Goal: Task Accomplishment & Management: Manage account settings

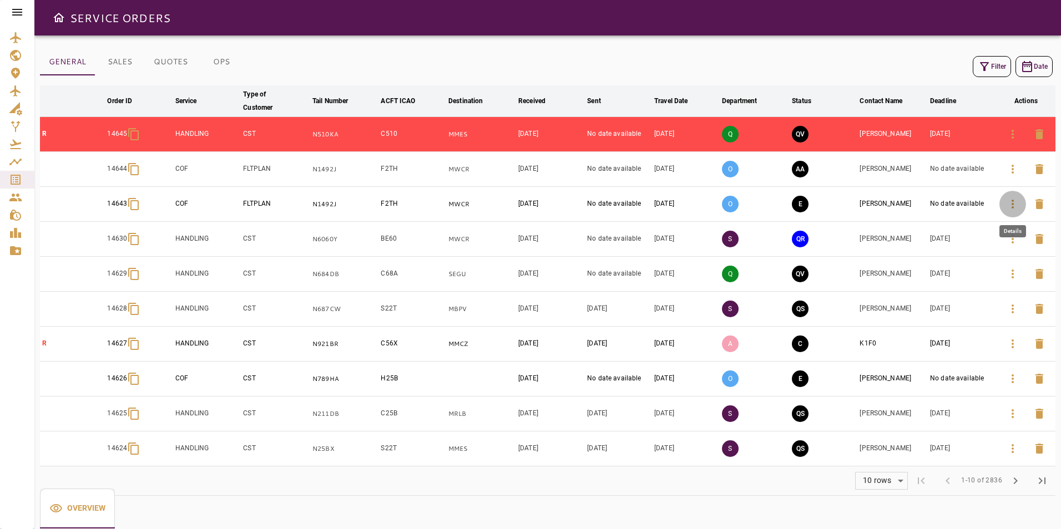
click at [1011, 214] on button "button" at bounding box center [1012, 204] width 27 height 27
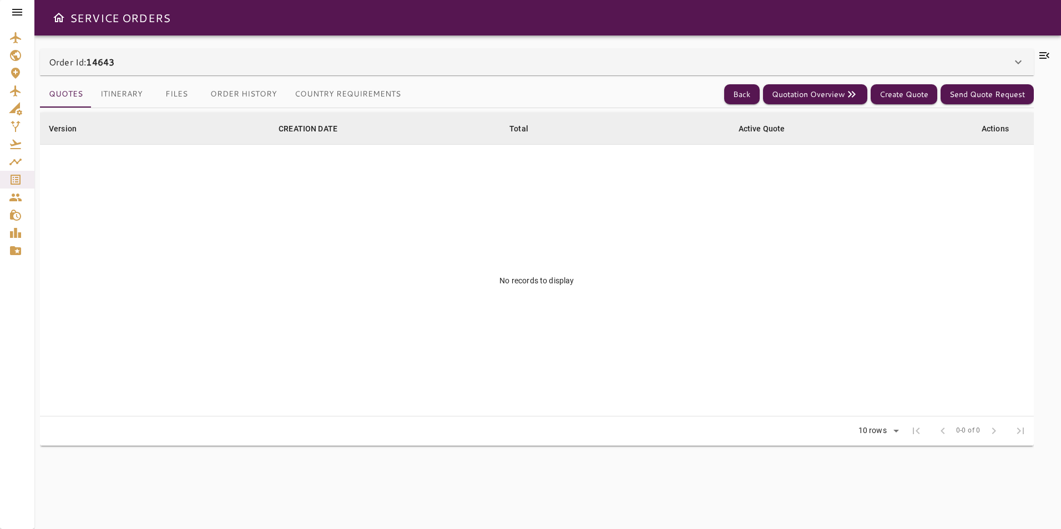
click at [523, 59] on div "Order Id: 14643" at bounding box center [530, 61] width 962 height 13
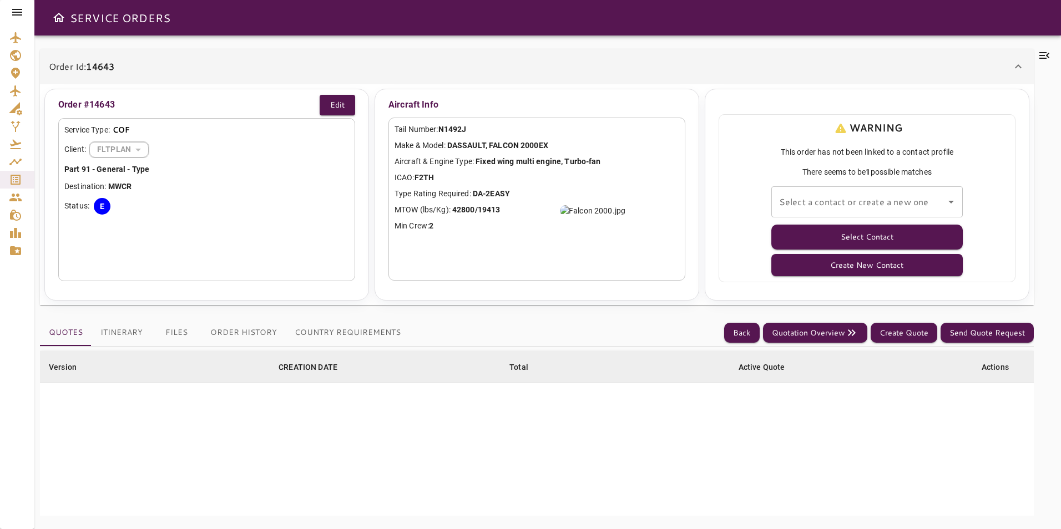
click at [18, 11] on icon at bounding box center [17, 12] width 13 height 13
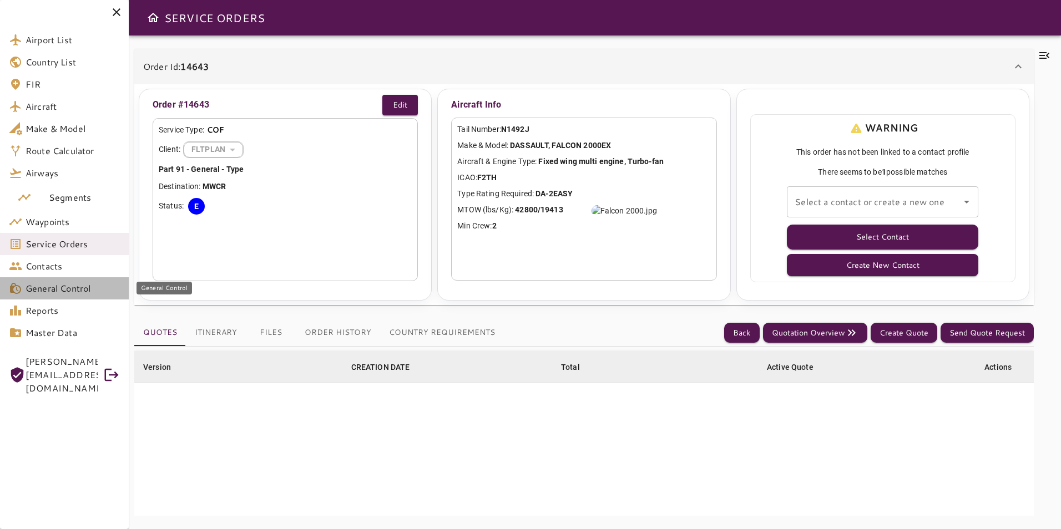
click at [54, 281] on link "General Control" at bounding box center [64, 288] width 129 height 22
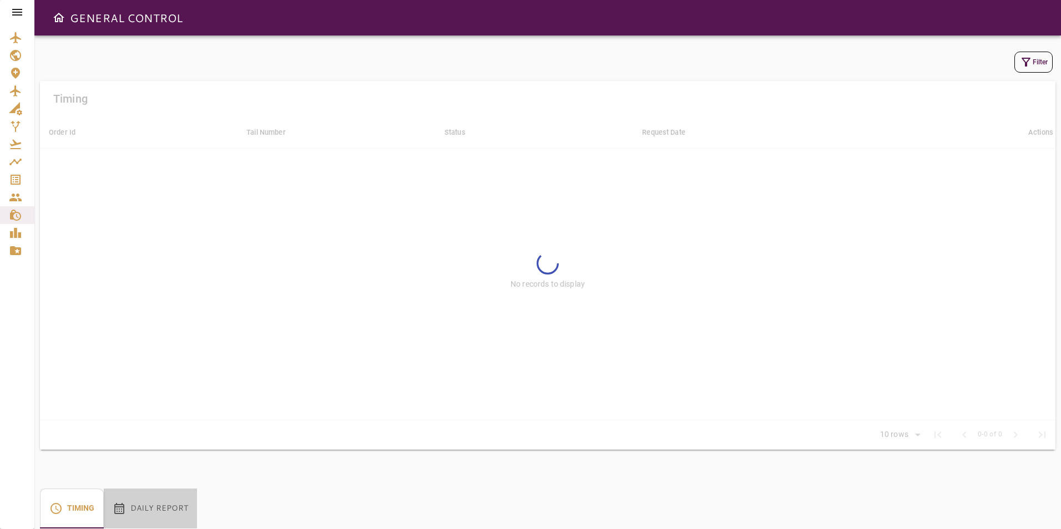
click at [149, 511] on button "Daily Report" at bounding box center [150, 509] width 93 height 40
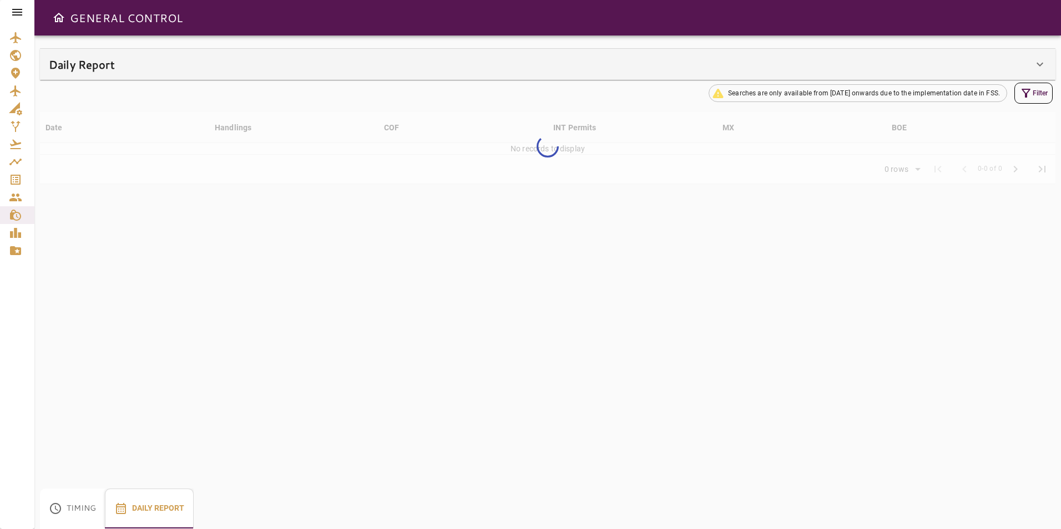
type input "**"
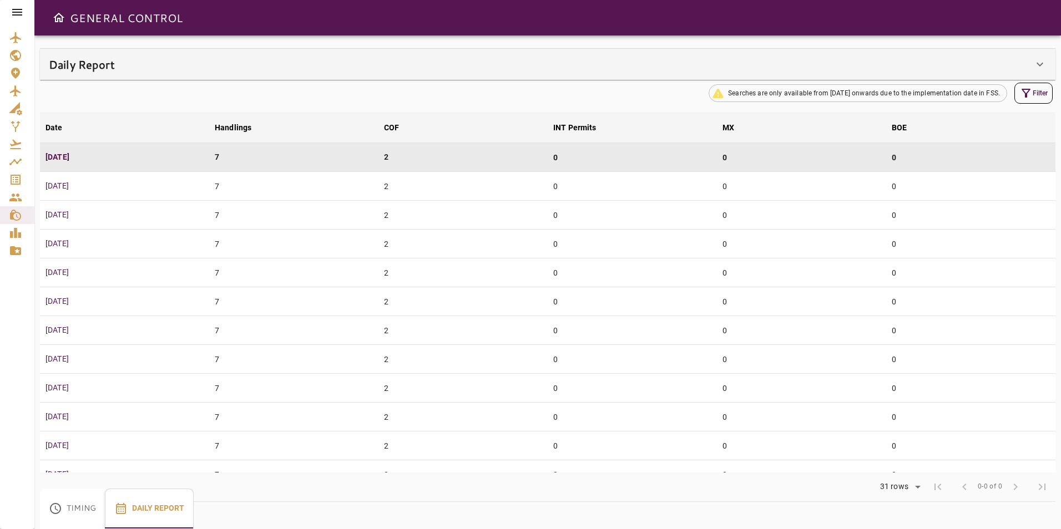
click at [361, 77] on div "Daily Report" at bounding box center [547, 64] width 1015 height 31
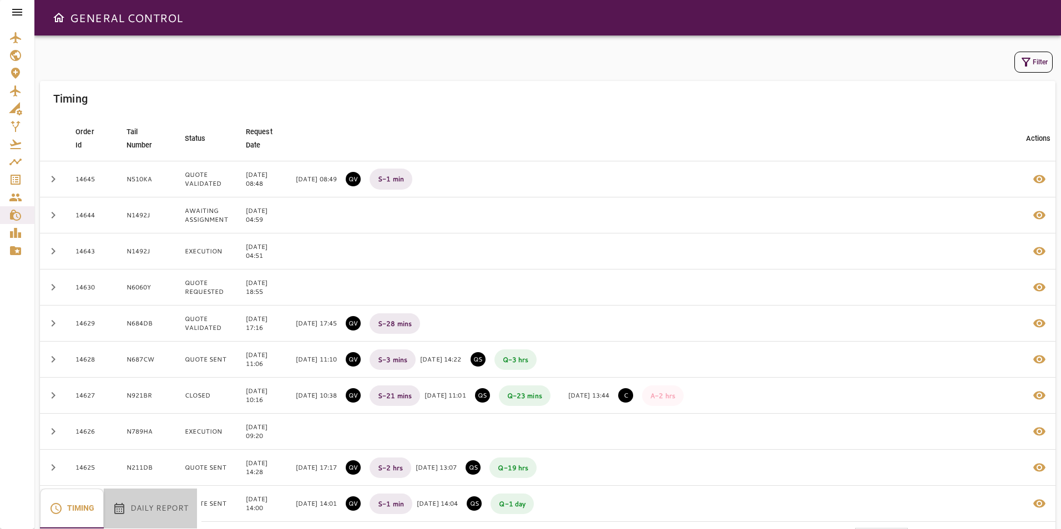
click at [175, 511] on button "Daily Report" at bounding box center [150, 509] width 93 height 40
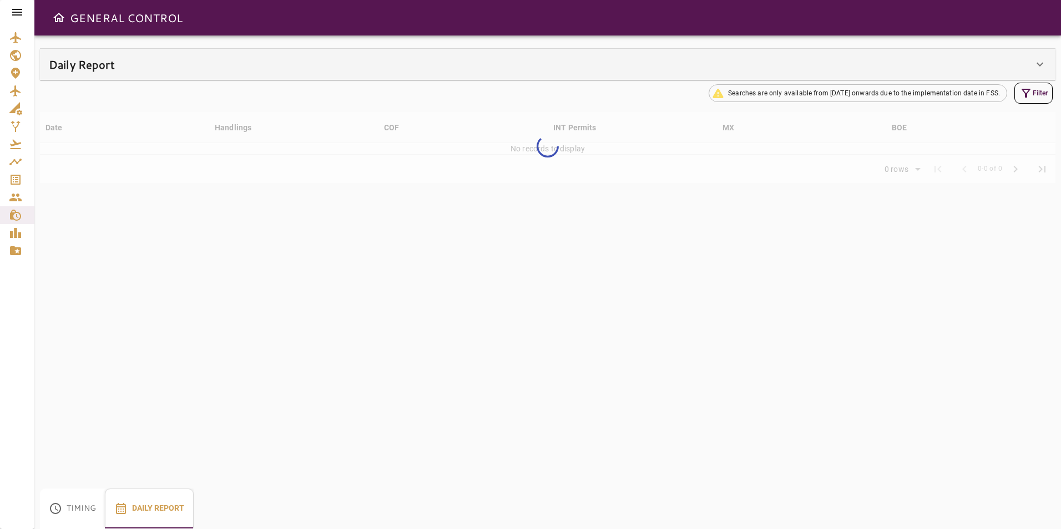
type input "**"
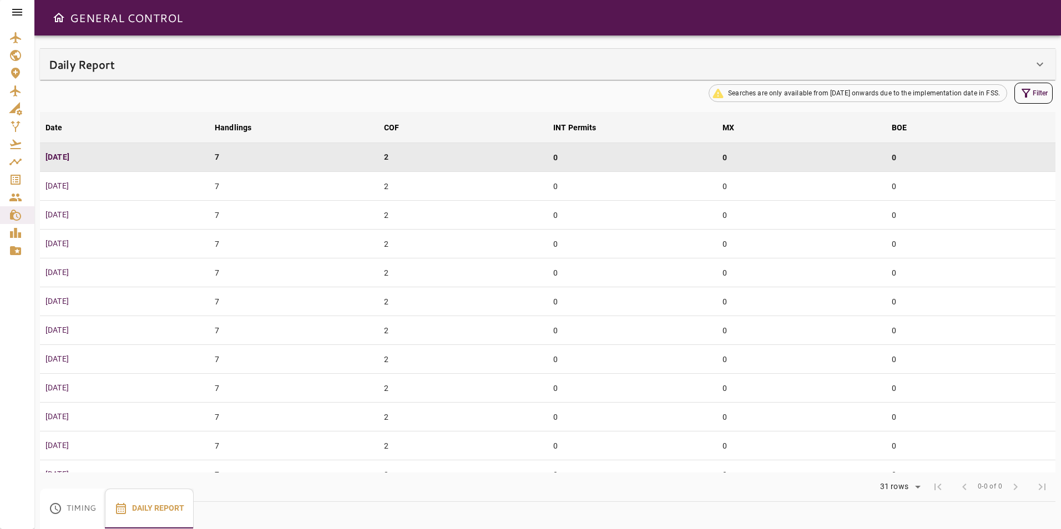
click at [461, 67] on div "Daily Report" at bounding box center [541, 64] width 984 height 18
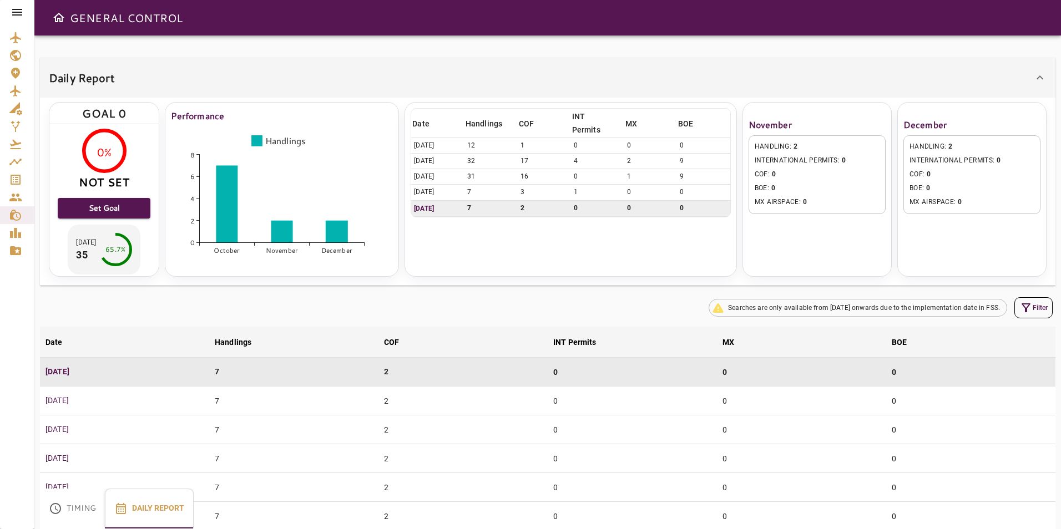
click at [15, 17] on icon at bounding box center [17, 12] width 13 height 13
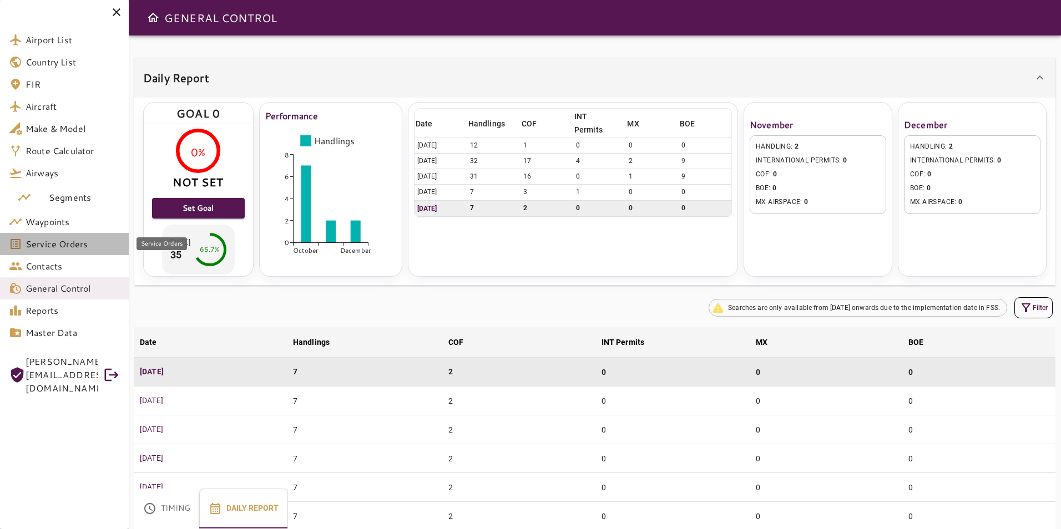
click at [60, 243] on span "Service Orders" at bounding box center [73, 243] width 94 height 13
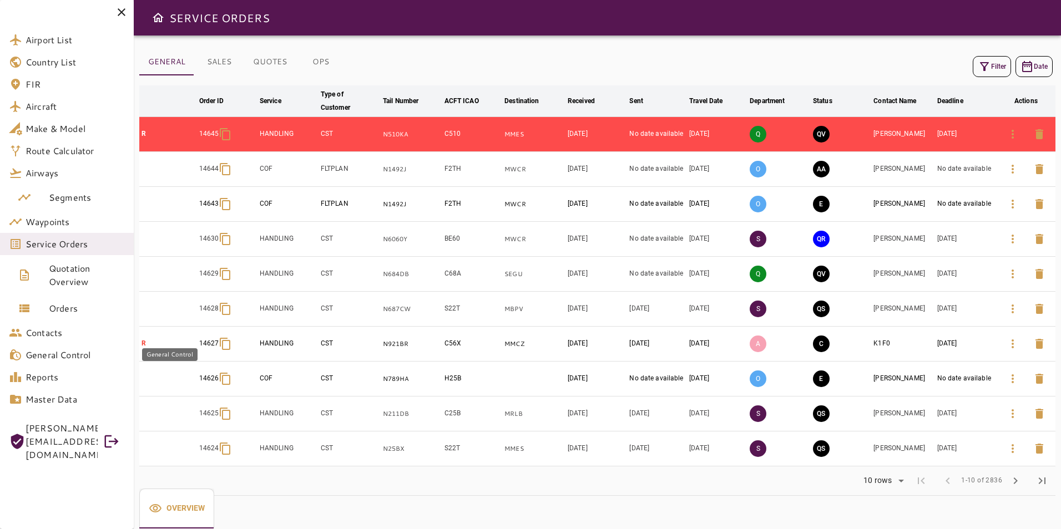
click at [62, 349] on span "General Control" at bounding box center [75, 354] width 99 height 13
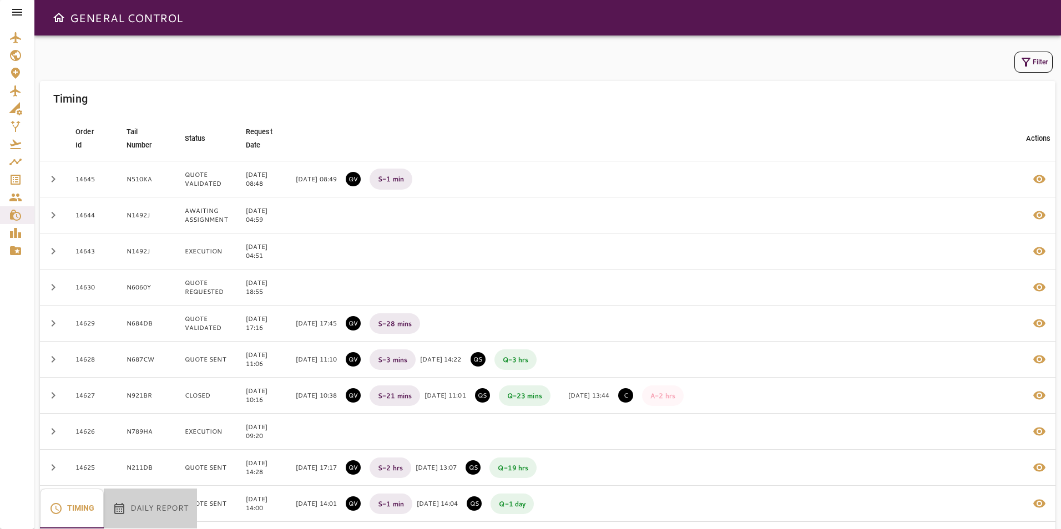
click at [132, 503] on button "Daily Report" at bounding box center [150, 509] width 93 height 40
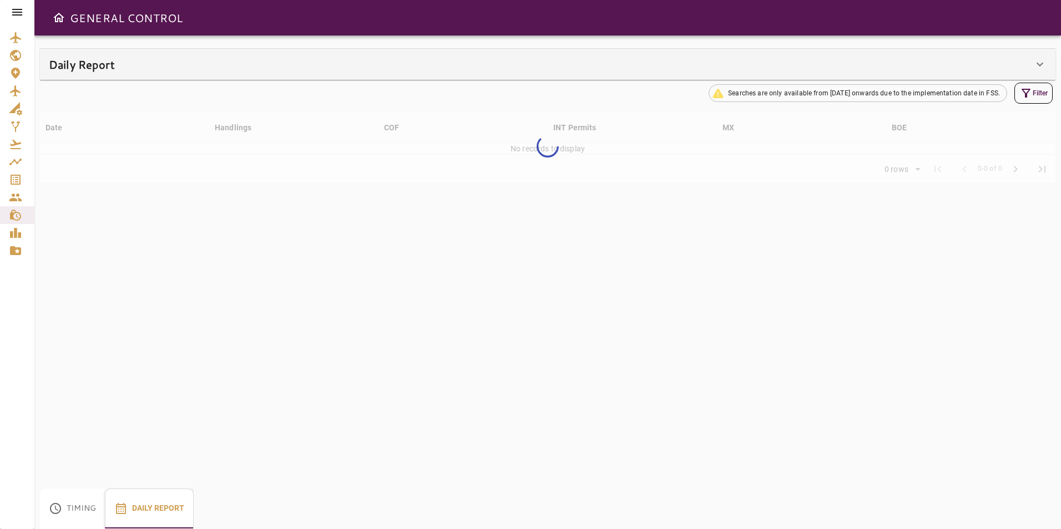
type input "**"
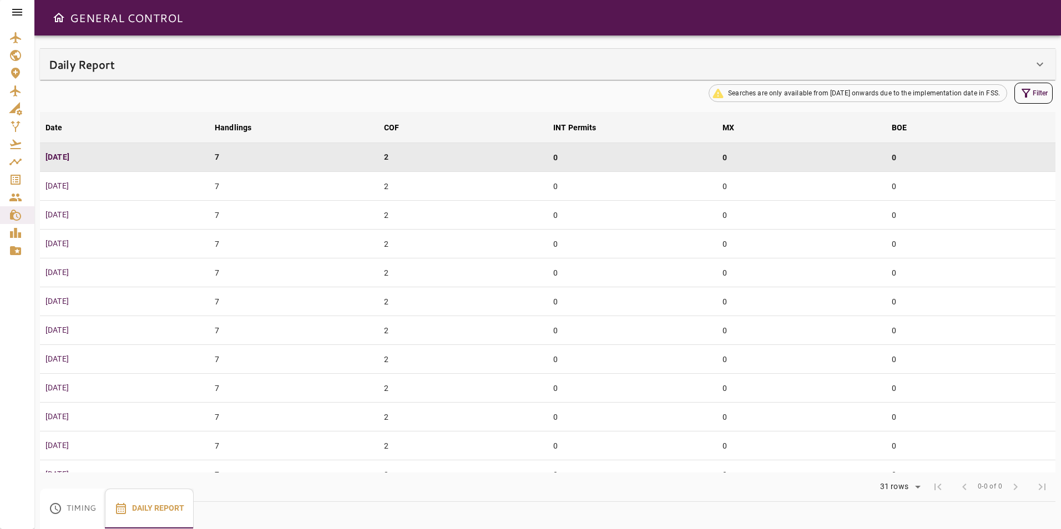
click at [363, 69] on div "Daily Report" at bounding box center [541, 64] width 984 height 18
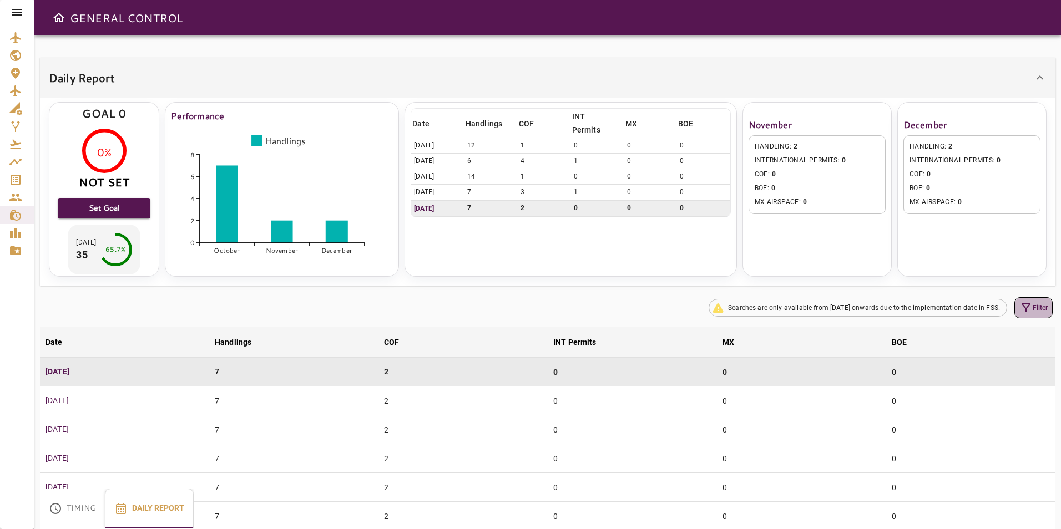
click at [1033, 305] on button "Filter" at bounding box center [1033, 307] width 38 height 21
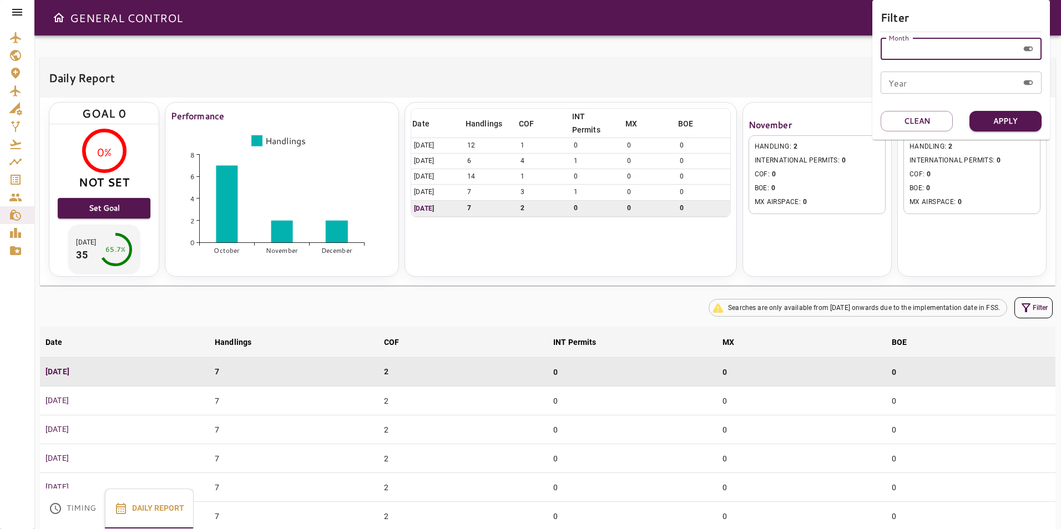
click at [927, 48] on input "Month" at bounding box center [949, 49] width 138 height 22
type input "**"
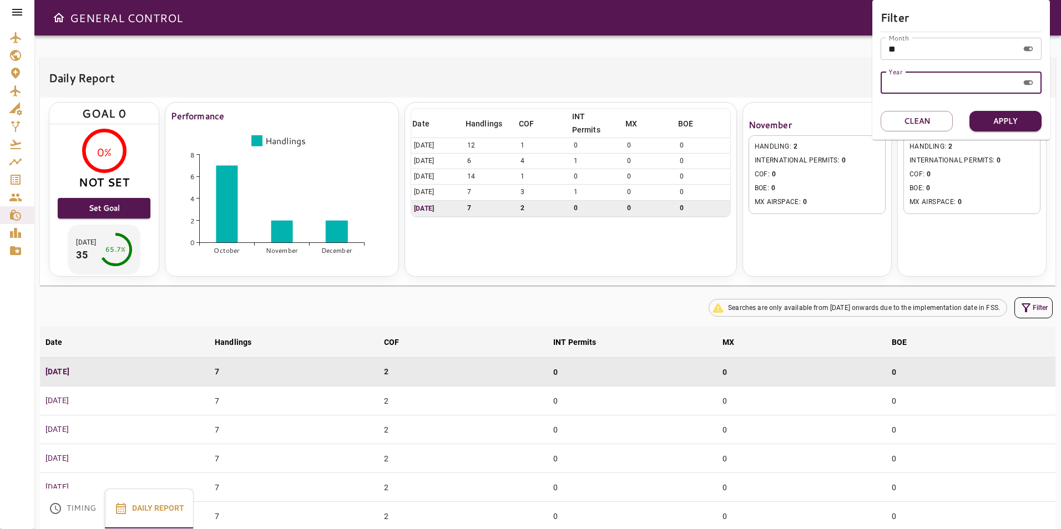
click at [904, 78] on input "Year" at bounding box center [949, 83] width 138 height 22
type input "****"
click at [978, 123] on button "Apply" at bounding box center [1005, 121] width 72 height 21
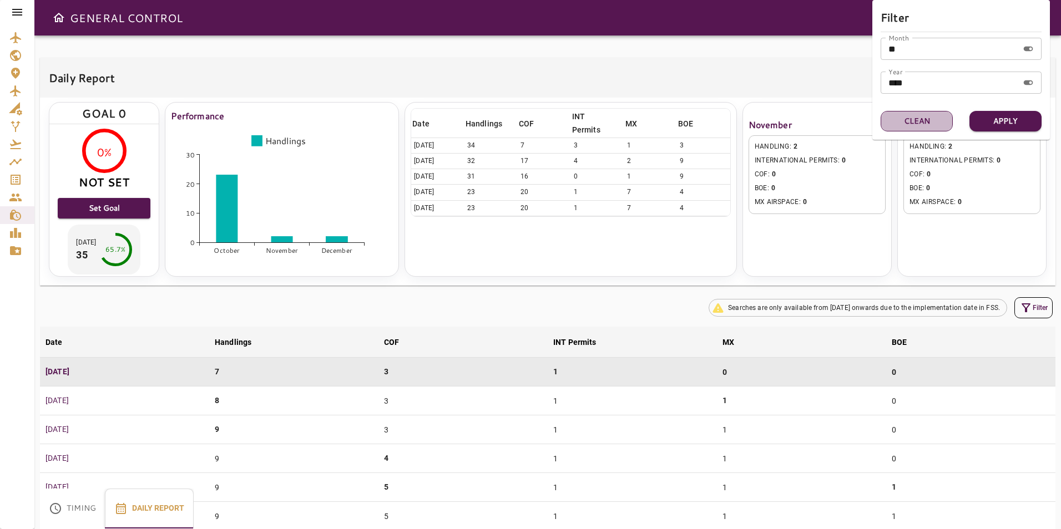
click at [929, 130] on button "Clean" at bounding box center [916, 121] width 72 height 21
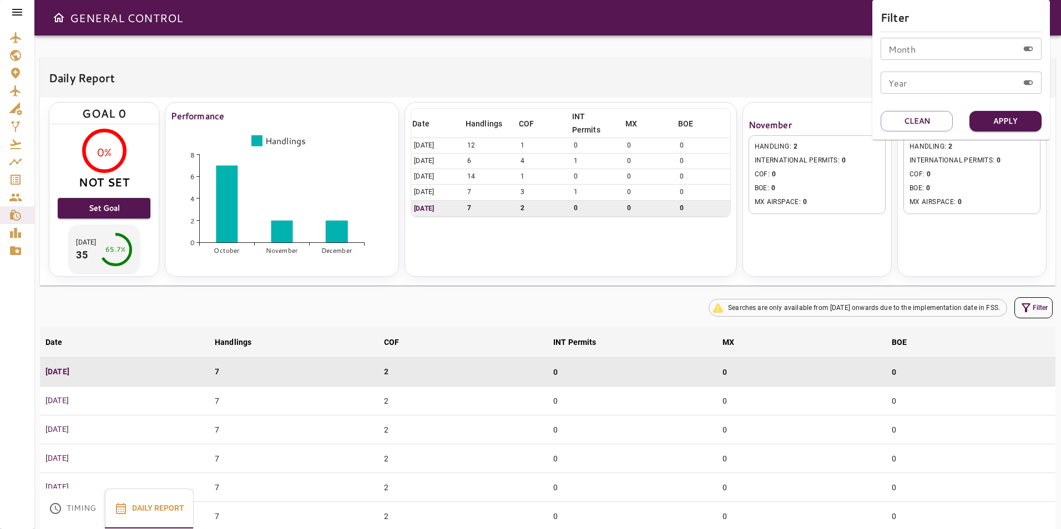
click at [637, 306] on div at bounding box center [530, 264] width 1061 height 529
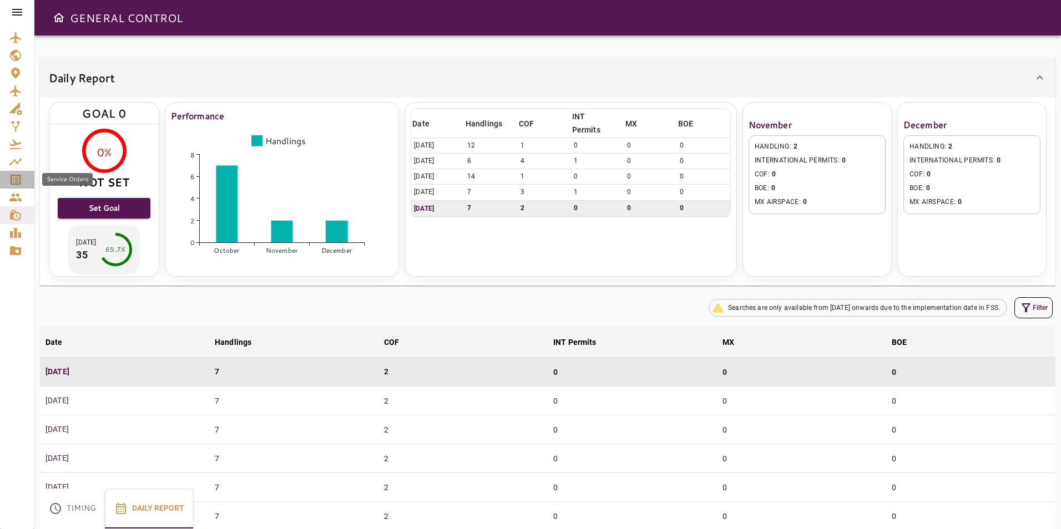
click at [15, 178] on icon "Service Orders" at bounding box center [16, 180] width 10 height 10
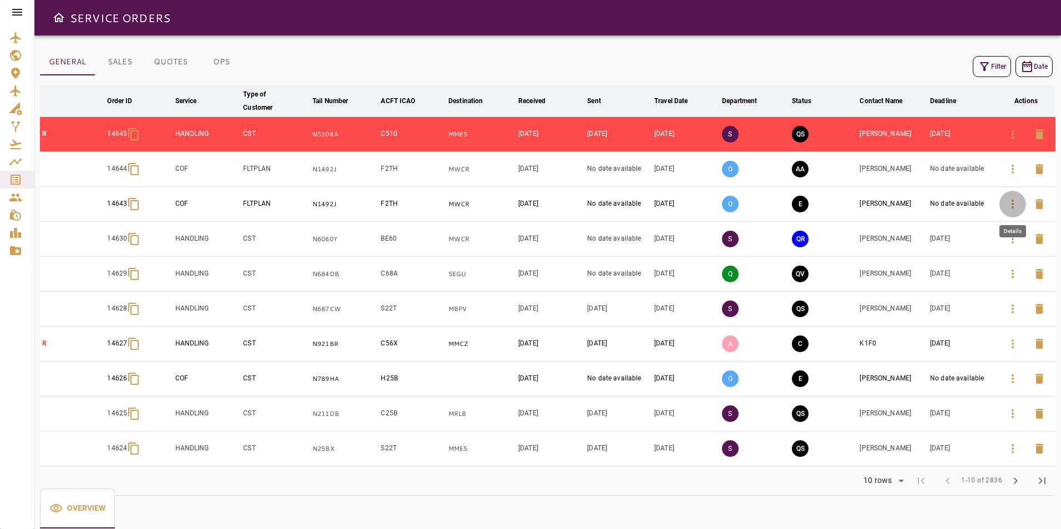
click at [1003, 206] on button "button" at bounding box center [1012, 204] width 27 height 27
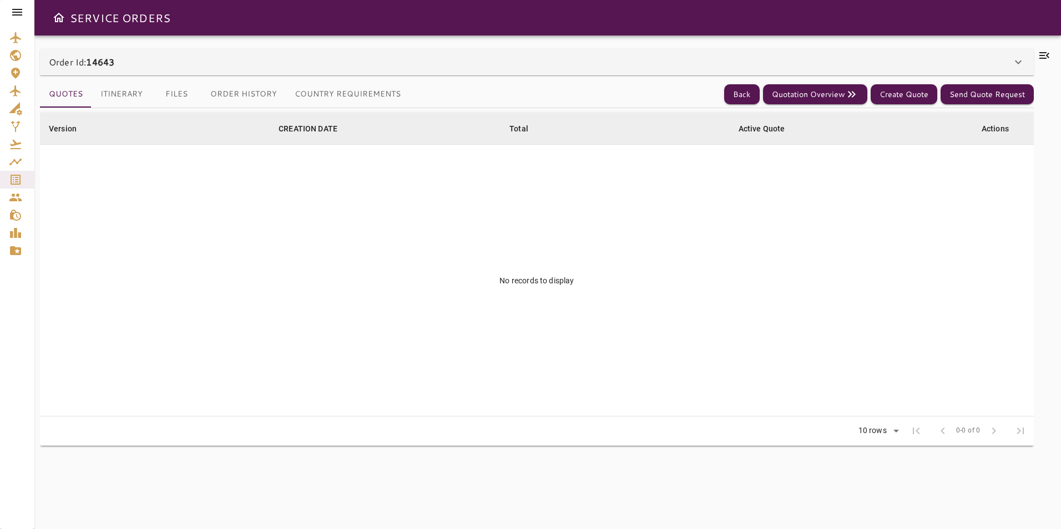
click at [844, 53] on div "Order Id: 14643" at bounding box center [536, 62] width 993 height 27
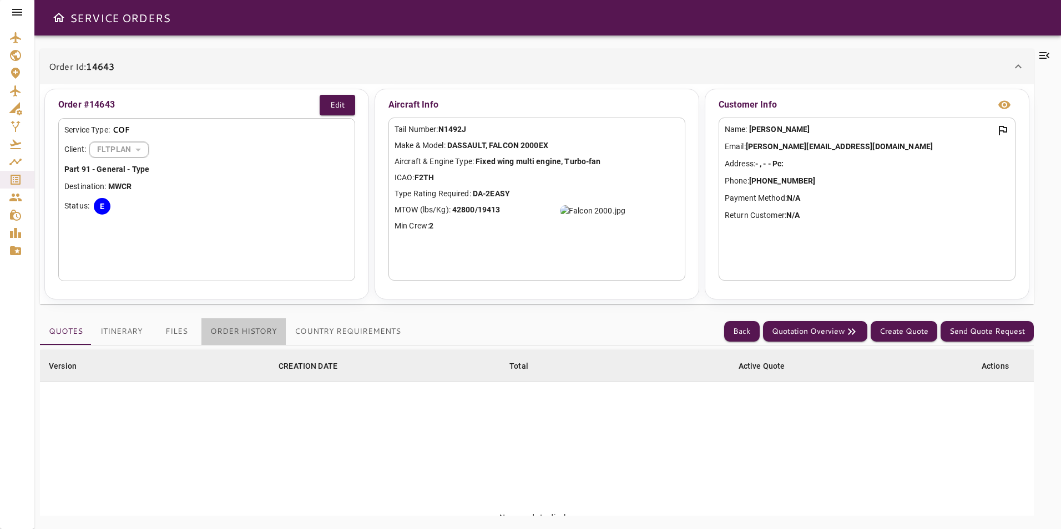
click at [268, 325] on button "Order History" at bounding box center [243, 331] width 84 height 27
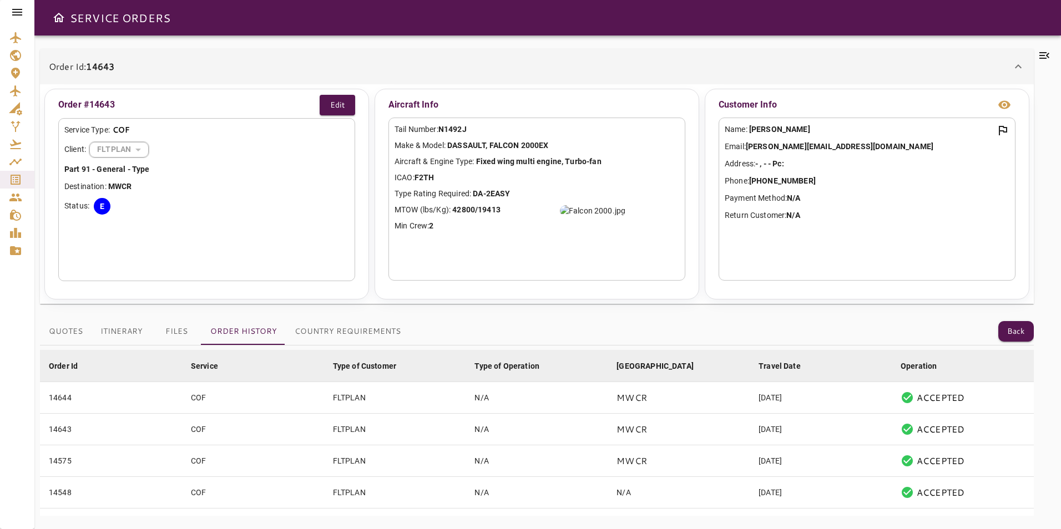
click at [14, 11] on icon at bounding box center [17, 12] width 13 height 13
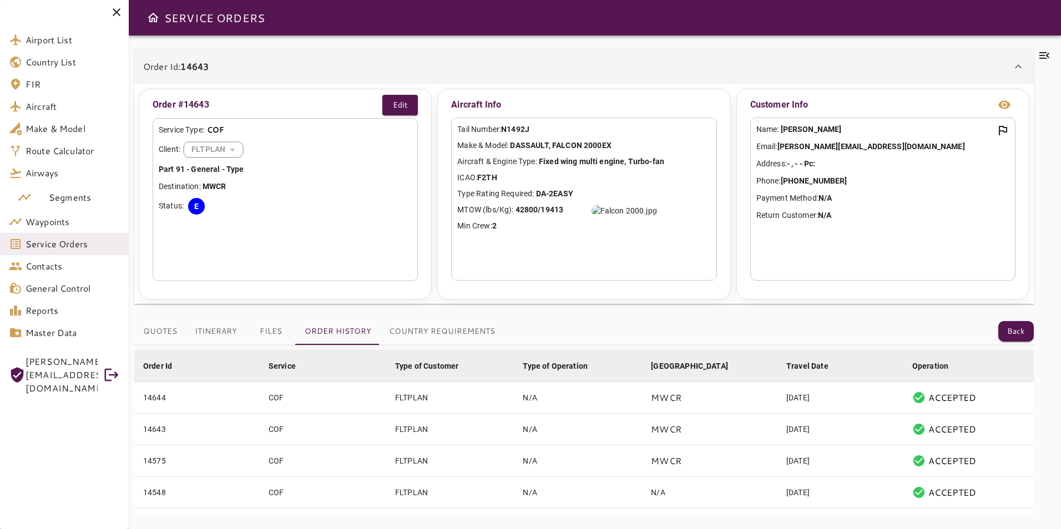
click at [14, 11] on div at bounding box center [64, 12] width 129 height 24
click at [1011, 339] on button "Back" at bounding box center [1015, 331] width 35 height 21
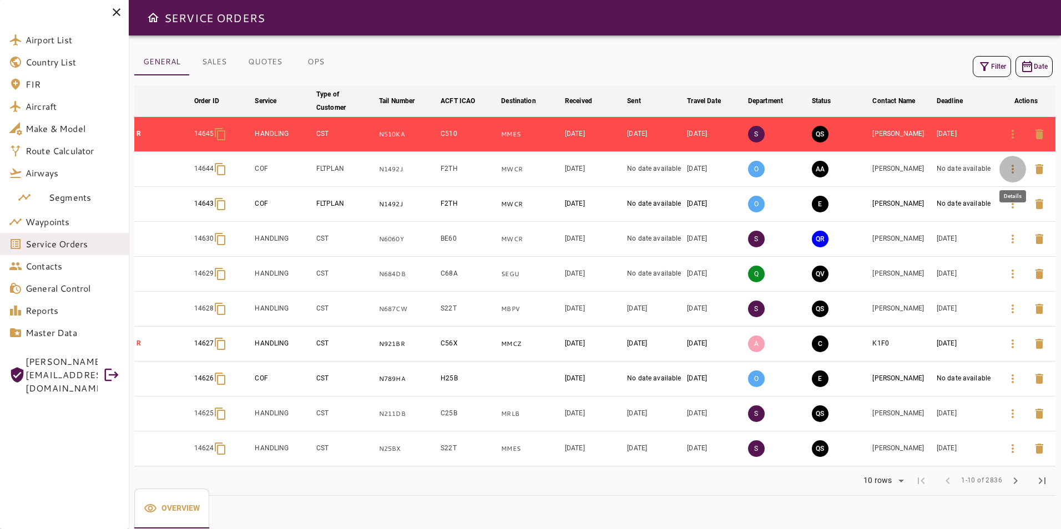
click at [1012, 170] on icon "button" at bounding box center [1012, 169] width 13 height 13
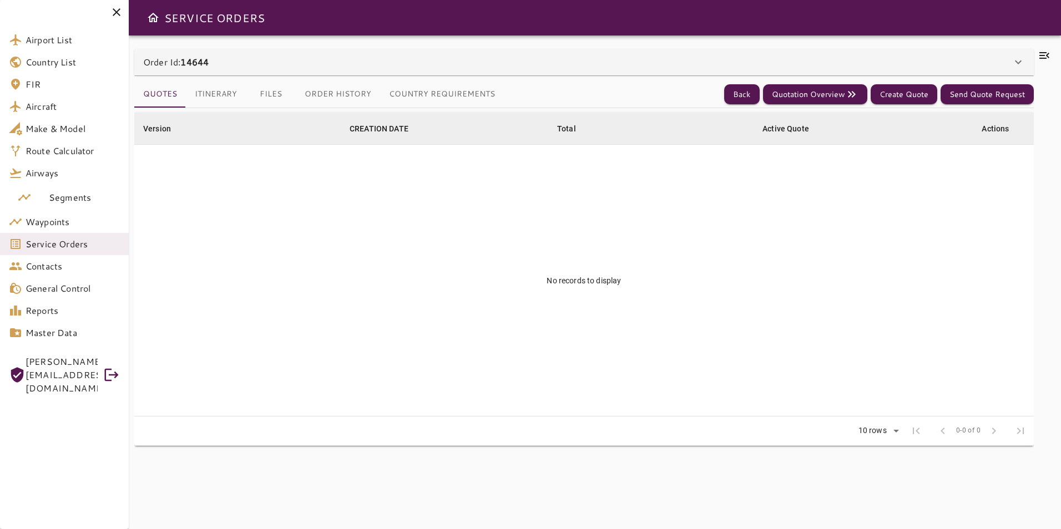
click at [414, 52] on div "Order Id: 14644" at bounding box center [583, 62] width 899 height 27
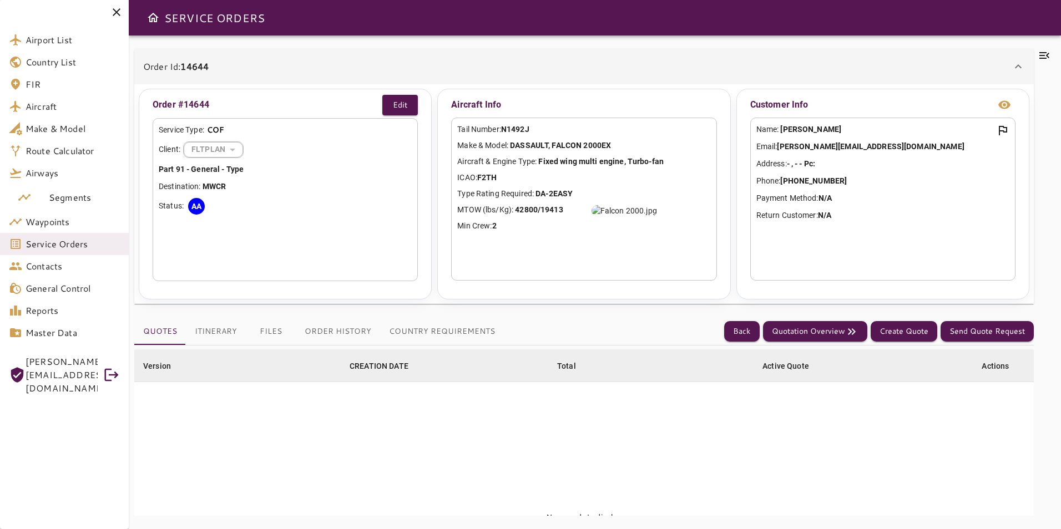
click at [319, 325] on button "Order History" at bounding box center [338, 331] width 84 height 27
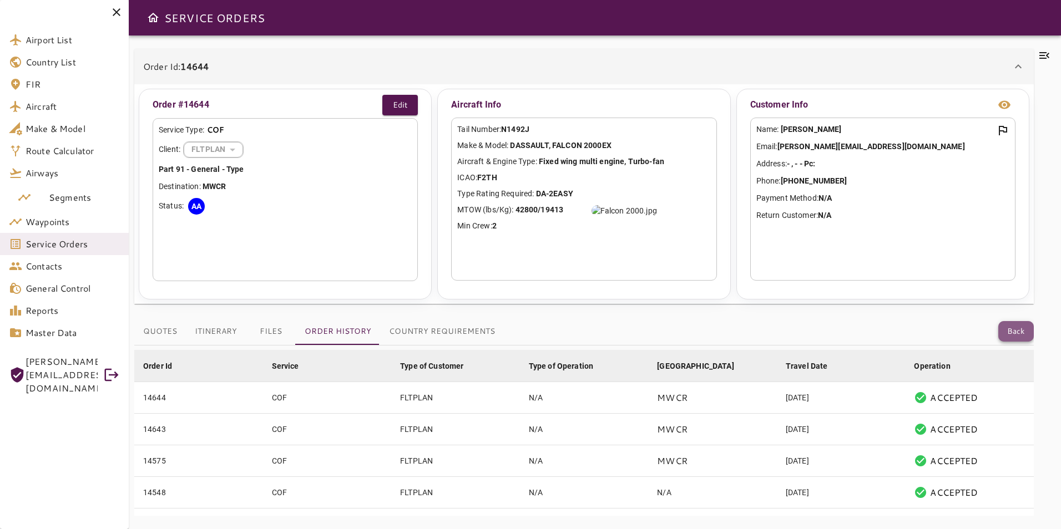
click at [1006, 332] on button "Back" at bounding box center [1015, 331] width 35 height 21
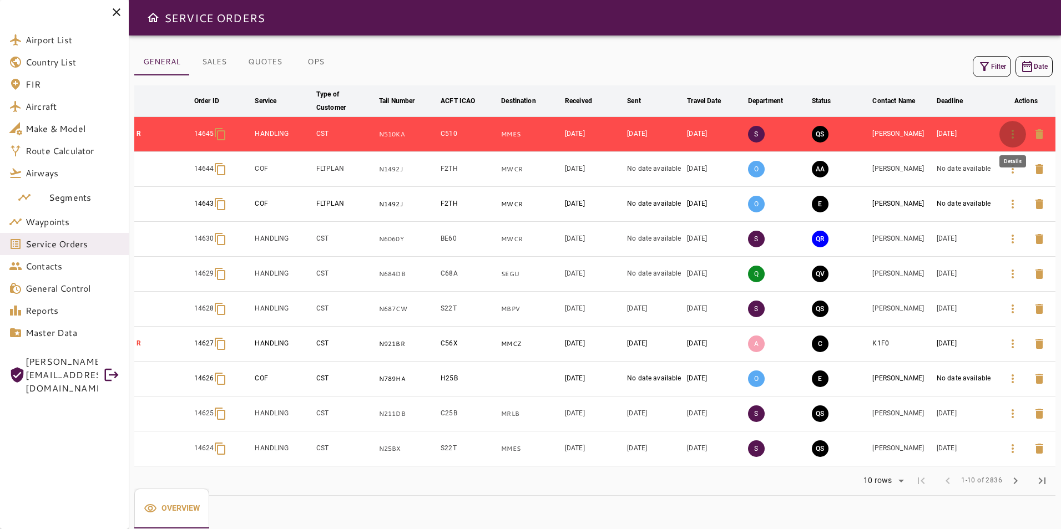
click at [1006, 138] on icon "button" at bounding box center [1012, 134] width 13 height 13
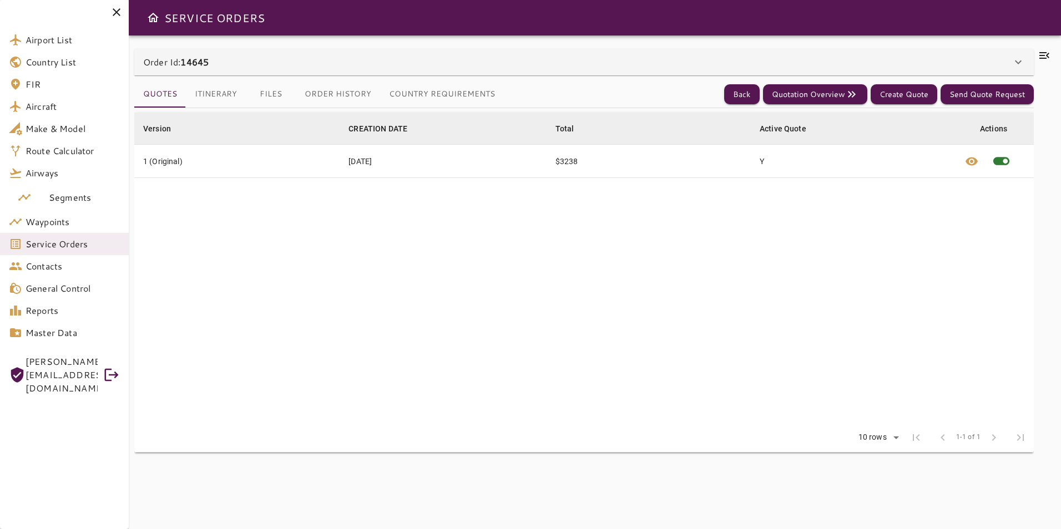
click at [347, 52] on div "Order Id: 14645" at bounding box center [583, 62] width 899 height 27
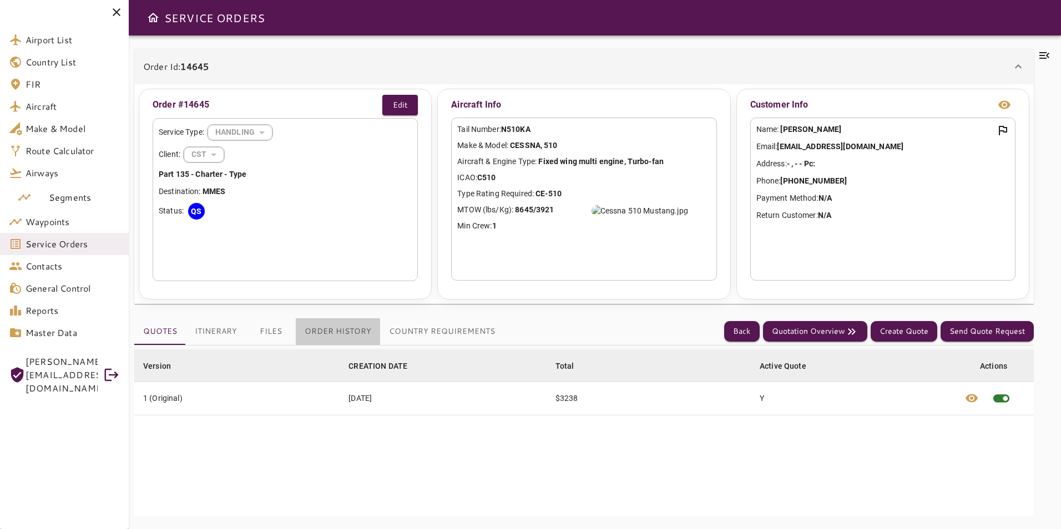
click at [344, 334] on button "Order History" at bounding box center [338, 331] width 84 height 27
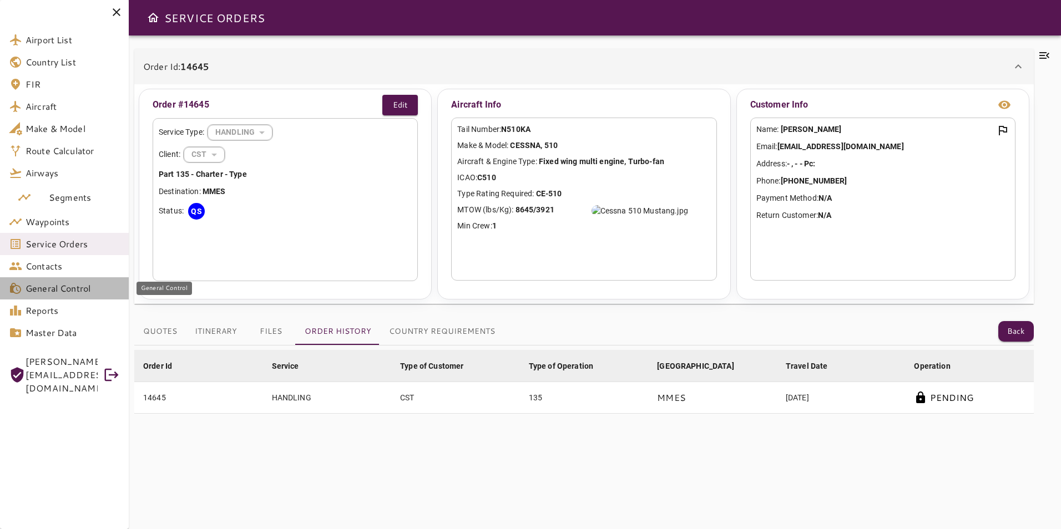
click at [72, 293] on span "General Control" at bounding box center [73, 288] width 94 height 13
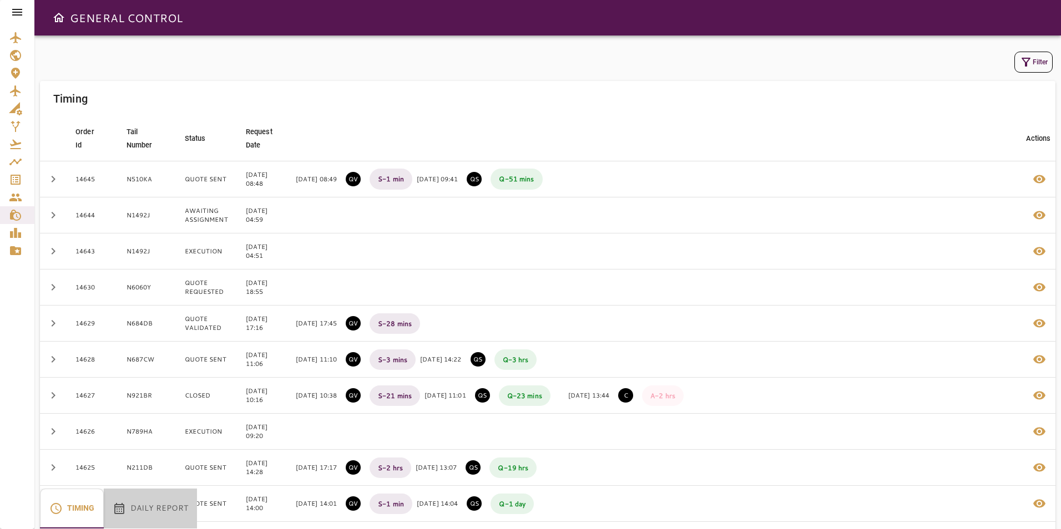
click at [127, 504] on button "Daily Report" at bounding box center [150, 509] width 93 height 40
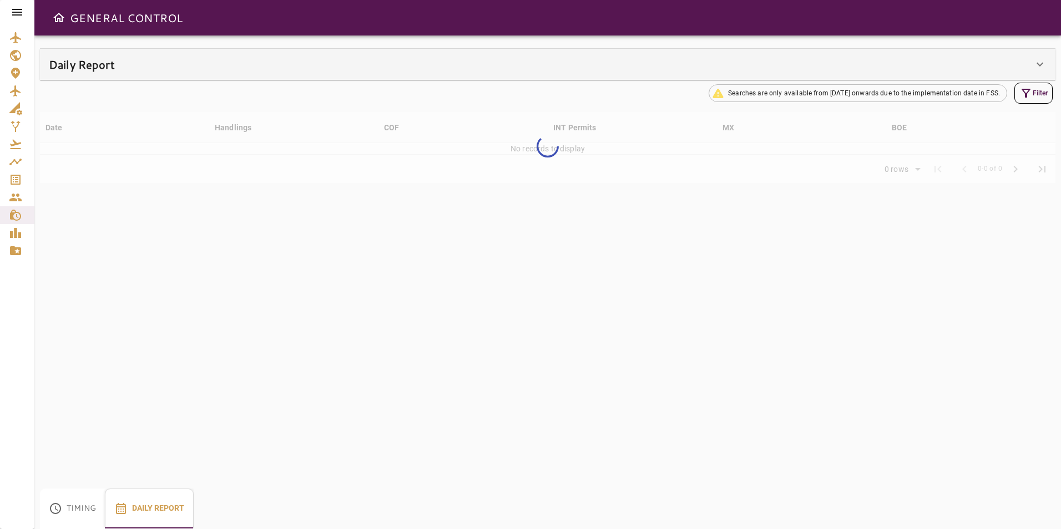
type input "**"
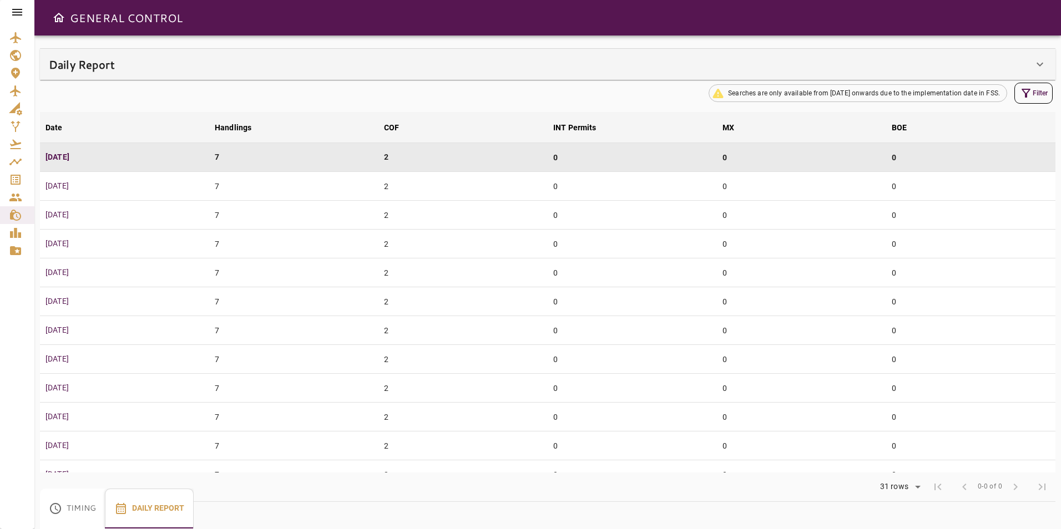
click at [532, 71] on div "Daily Report" at bounding box center [541, 64] width 984 height 18
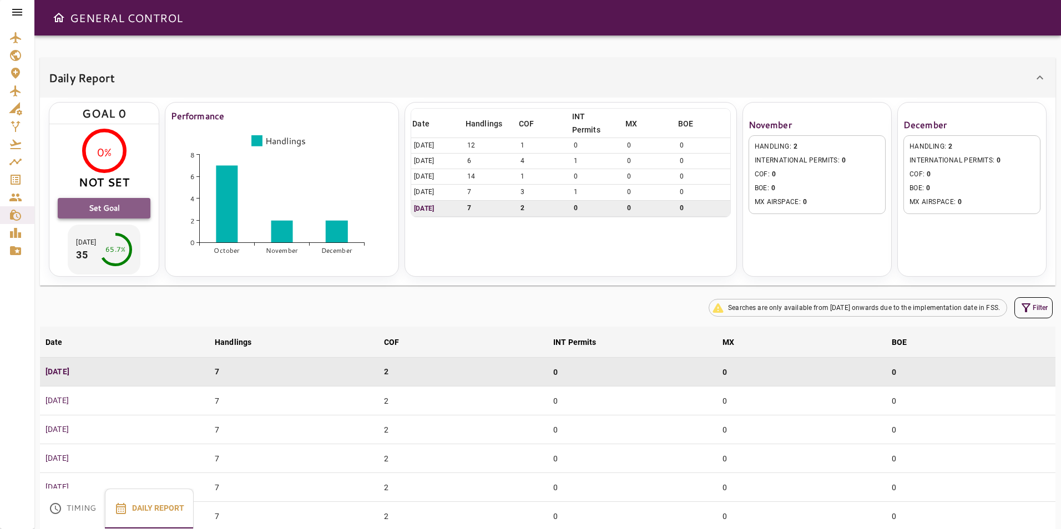
click at [116, 208] on button "Set Goal" at bounding box center [104, 208] width 93 height 21
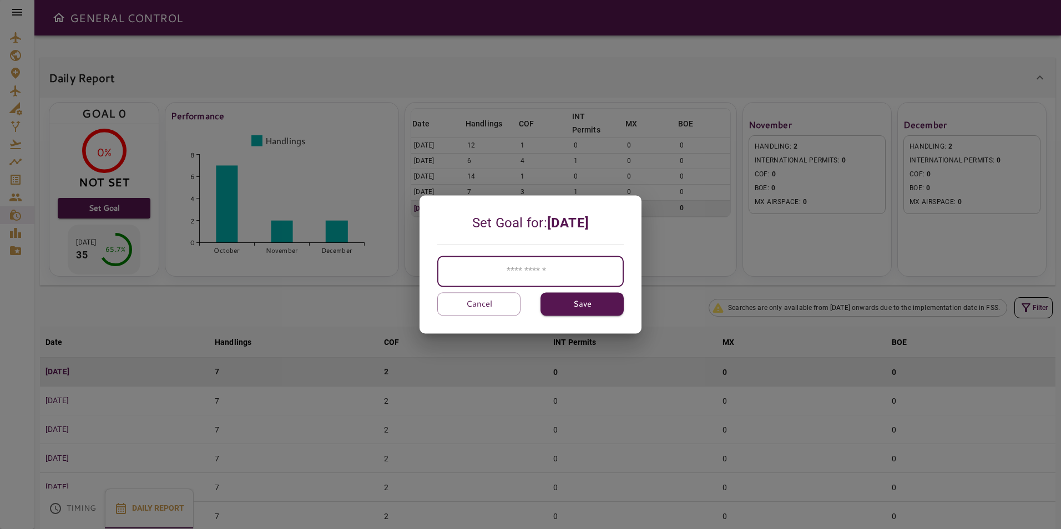
click at [487, 277] on input "number" at bounding box center [530, 271] width 186 height 31
type input "**"
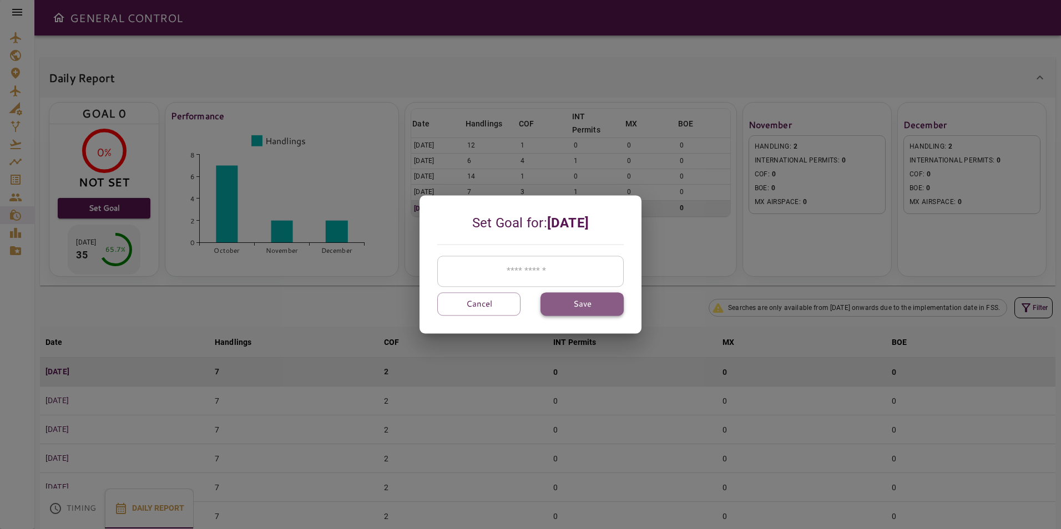
click at [587, 313] on button "Save" at bounding box center [581, 303] width 83 height 23
